Goal: Find specific page/section: Find specific page/section

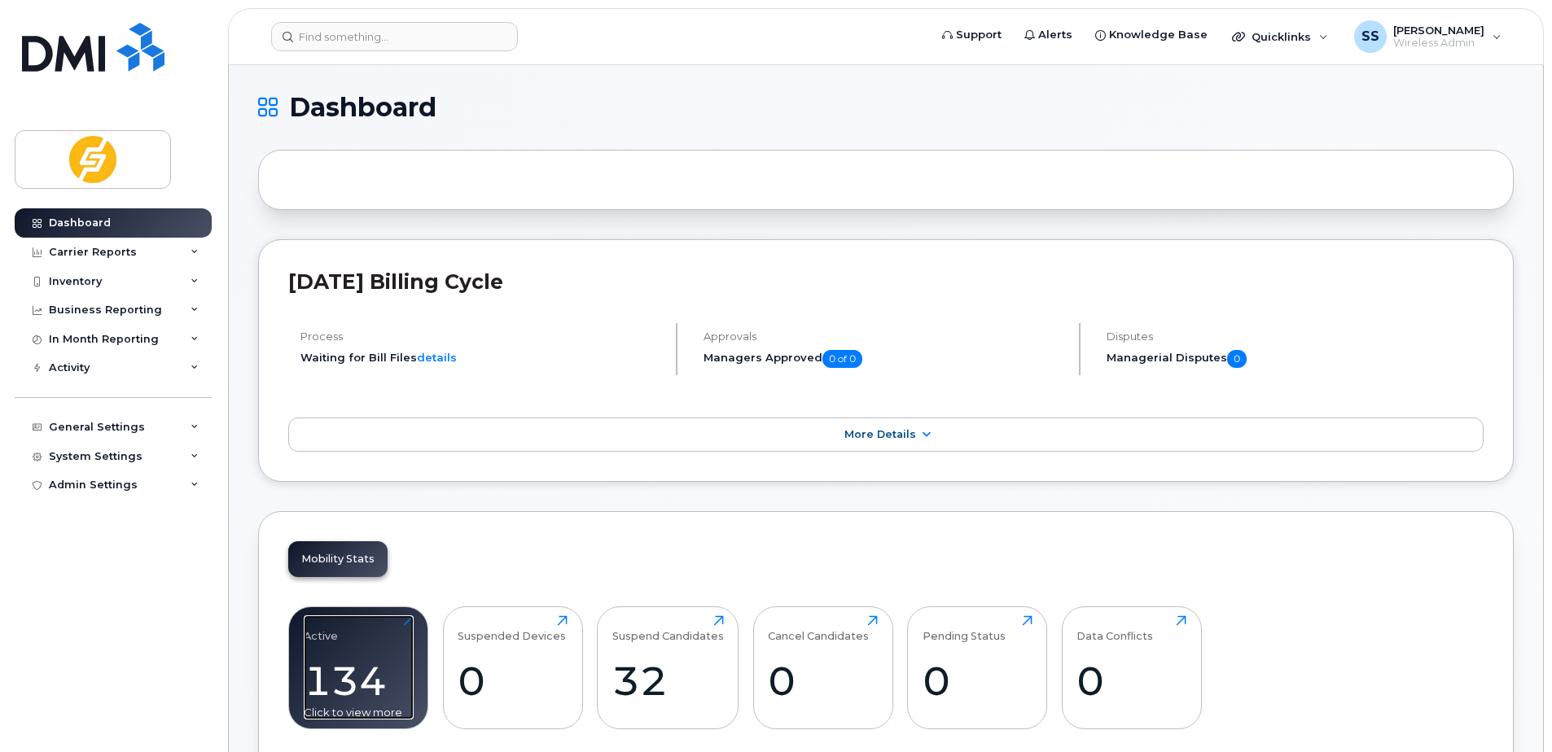
drag, startPoint x: 337, startPoint y: 664, endPoint x: 348, endPoint y: 641, distance: 25.9
click at [337, 664] on div "134" at bounding box center [359, 681] width 110 height 48
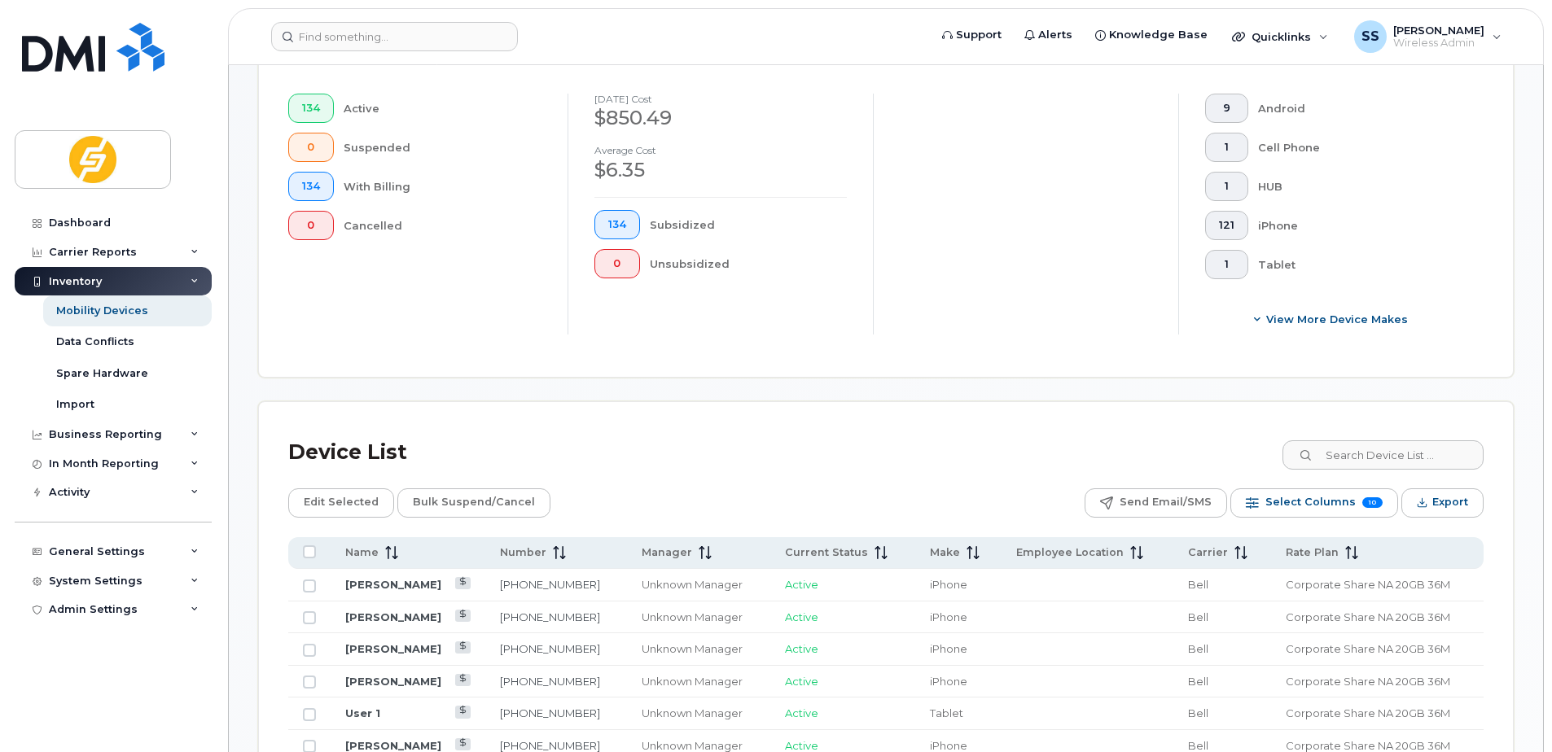
scroll to position [855, 0]
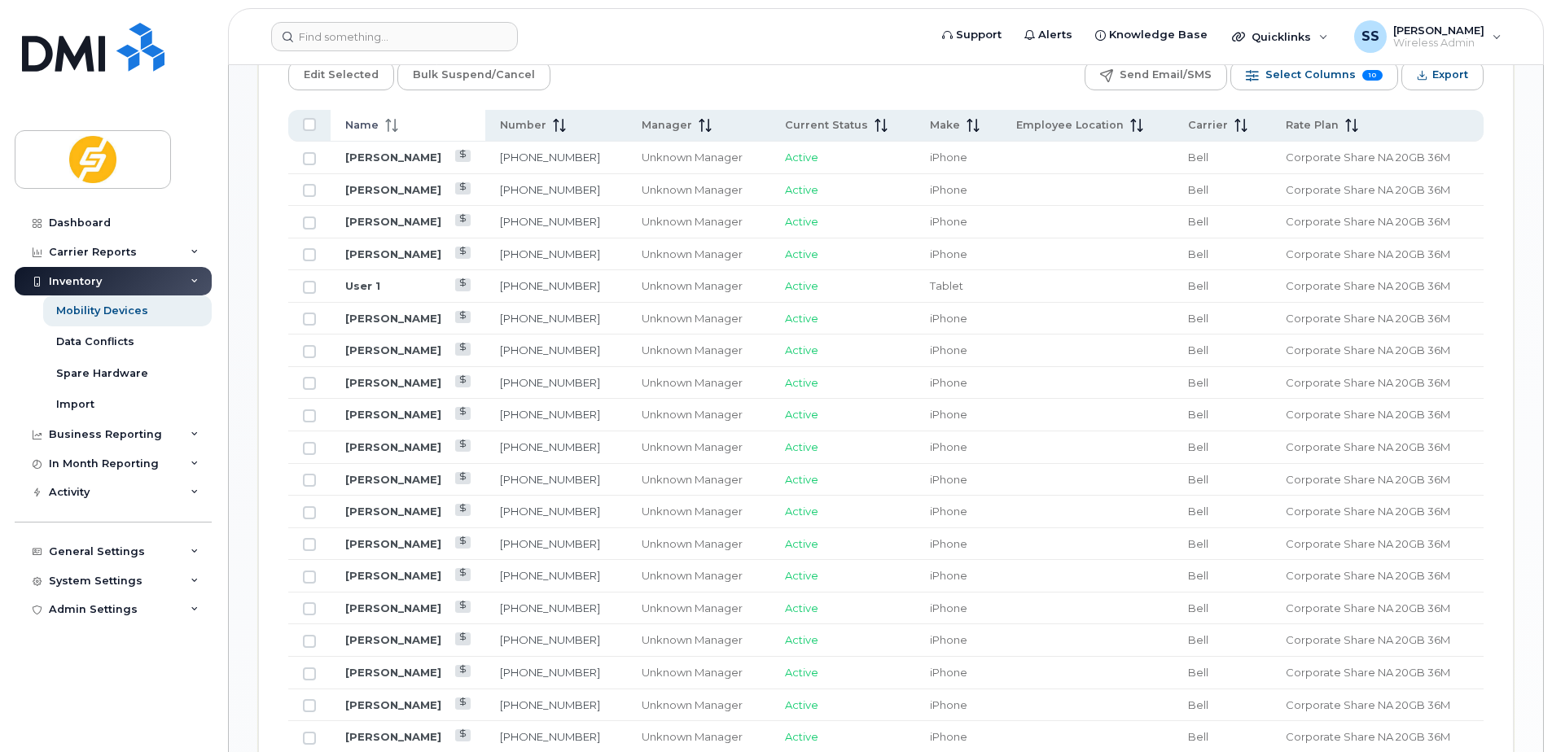
click at [374, 120] on span "Name" at bounding box center [361, 125] width 33 height 15
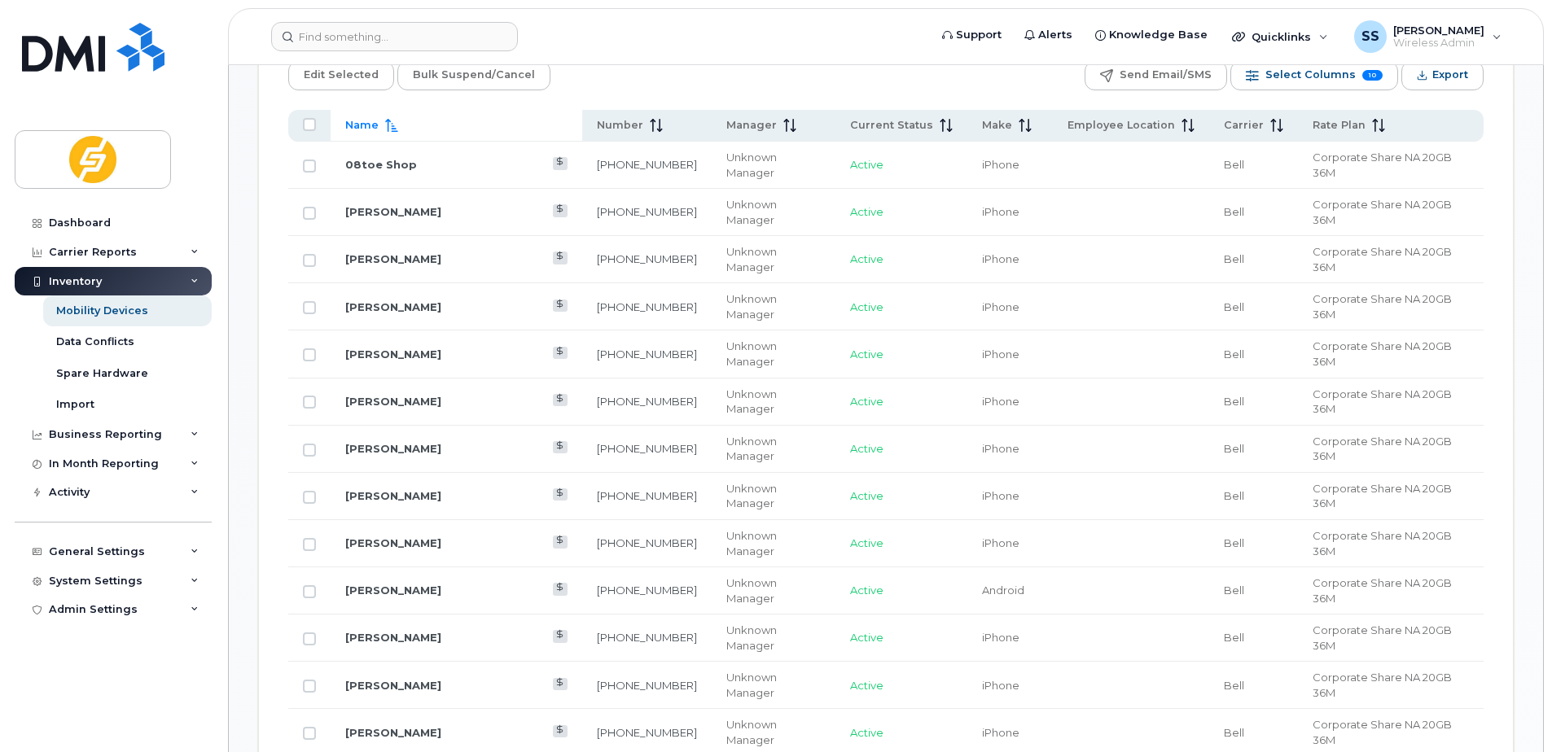
click at [374, 120] on span "Name" at bounding box center [361, 125] width 33 height 15
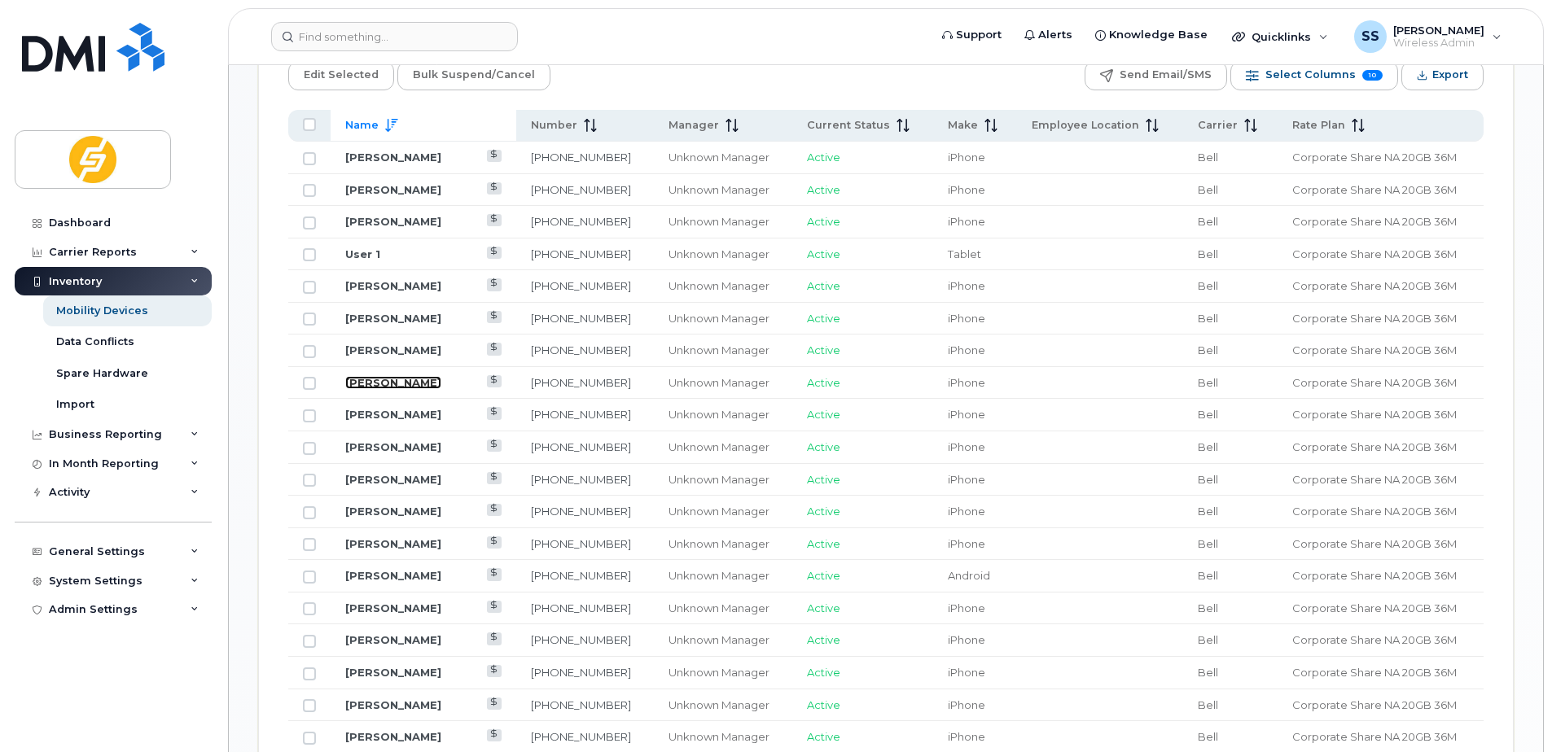
click at [405, 379] on link "[PERSON_NAME]" at bounding box center [393, 382] width 96 height 13
